Goal: Task Accomplishment & Management: Manage account settings

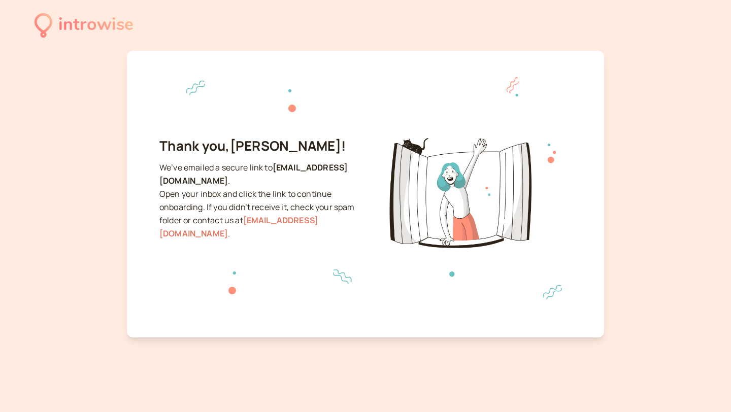
click at [104, 26] on div "introwise" at bounding box center [95, 25] width 75 height 28
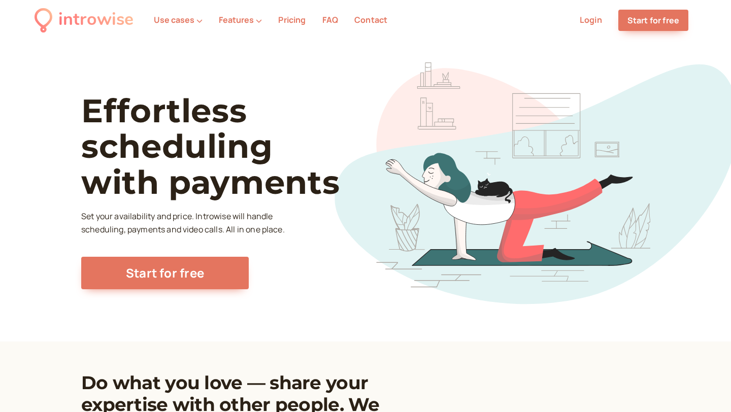
click at [595, 23] on link "Login" at bounding box center [591, 19] width 22 height 11
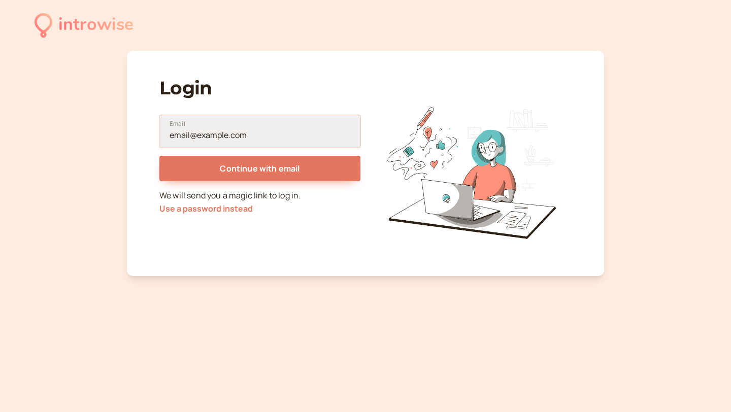
click at [300, 134] on input "Email" at bounding box center [259, 131] width 201 height 33
type input "simplyjoycek@gmail.com"
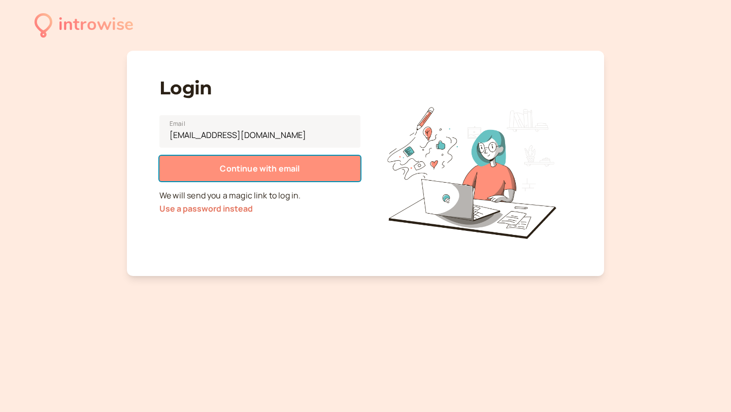
click at [255, 166] on span "Continue with email" at bounding box center [260, 168] width 80 height 11
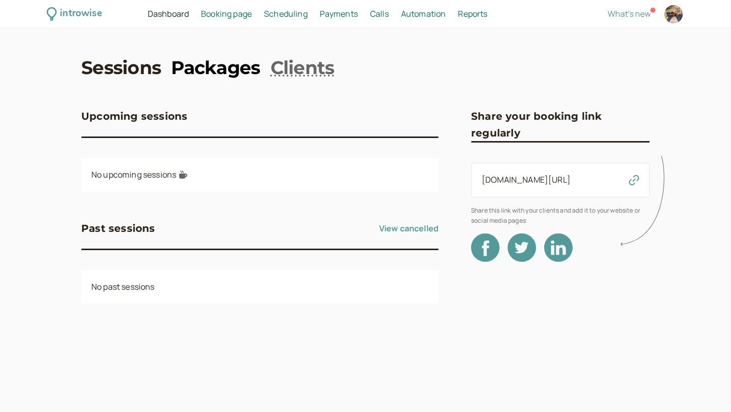
click at [209, 66] on link "Packages" at bounding box center [215, 67] width 89 height 25
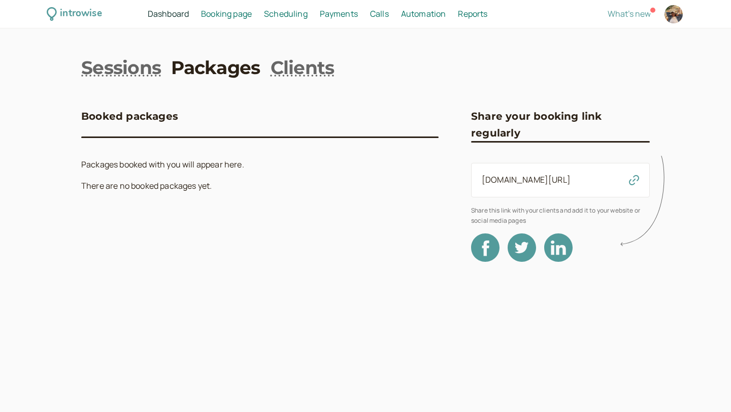
click at [231, 19] on span "Booking page" at bounding box center [226, 13] width 51 height 11
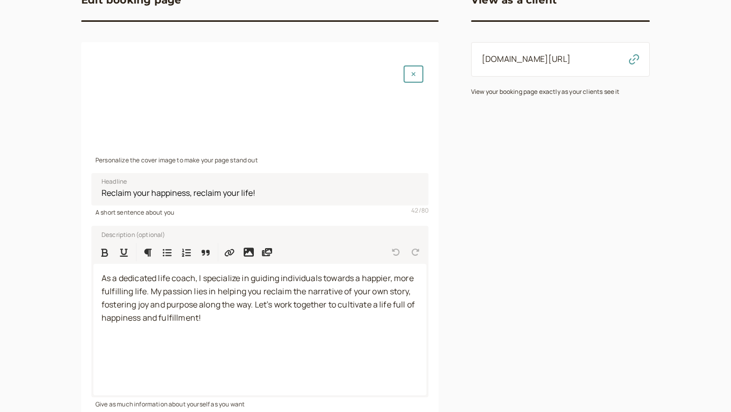
scroll to position [185, 0]
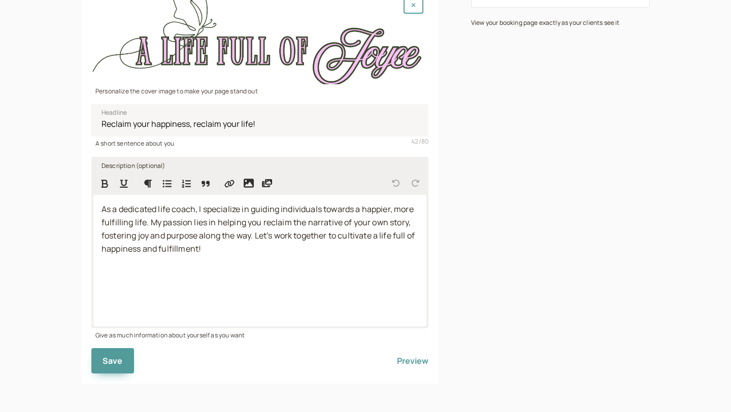
click at [151, 220] on span "As a dedicated life coach, I specialize in guiding individuals towards a happie…" at bounding box center [259, 229] width 315 height 51
click at [252, 235] on span "As a dedicated life coach, I specialize in guiding individuals towards a happie…" at bounding box center [259, 229] width 315 height 51
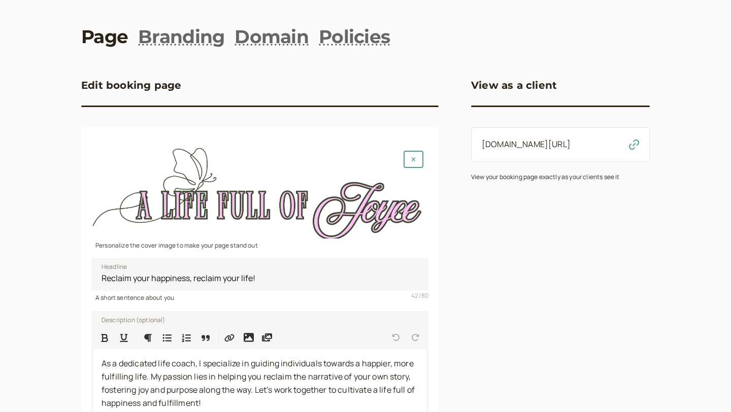
scroll to position [0, 0]
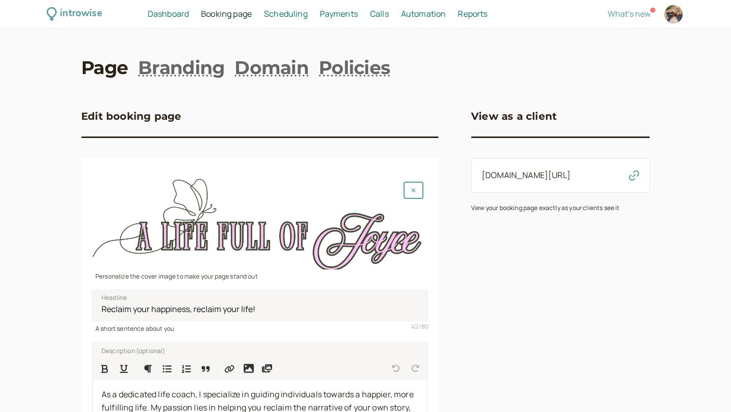
click at [291, 14] on span "Scheduling" at bounding box center [286, 13] width 44 height 11
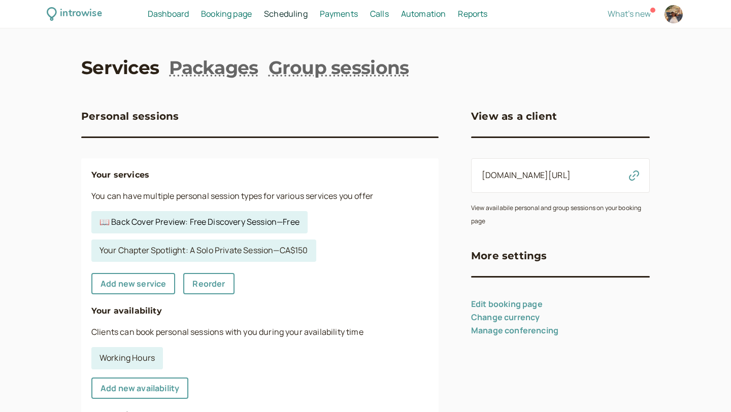
click at [239, 218] on link "📖 Back Cover Preview: Free Discovery Session — Free" at bounding box center [199, 222] width 216 height 22
select select "30"
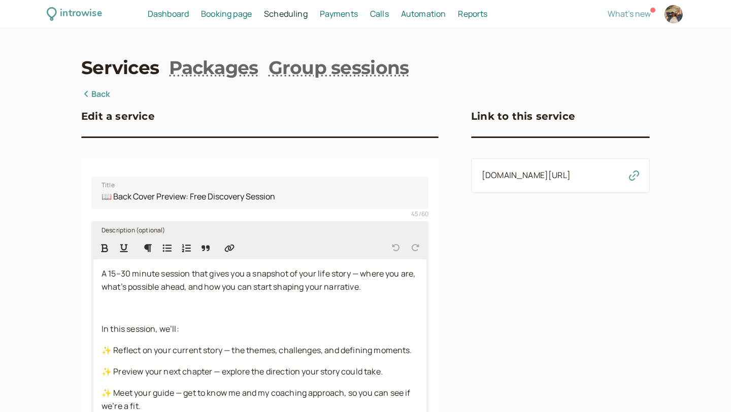
click at [165, 311] on p at bounding box center [260, 308] width 317 height 13
click at [232, 348] on span "✨ Reflect on your current story — the themes, challenges, and defining moments." at bounding box center [257, 350] width 311 height 11
click at [413, 351] on p "✨ Reflect on your current story — the themes, challenges, and defining moments." at bounding box center [260, 350] width 317 height 13
